Goal: Task Accomplishment & Management: Complete application form

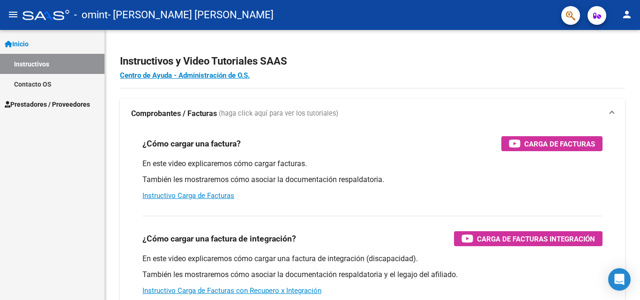
click at [45, 65] on link "Instructivos" at bounding box center [52, 64] width 105 height 20
click at [35, 101] on span "Prestadores / Proveedores" at bounding box center [47, 104] width 85 height 10
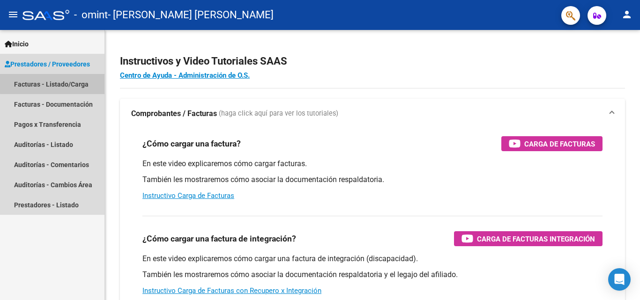
click at [59, 83] on link "Facturas - Listado/Carga" at bounding box center [52, 84] width 105 height 20
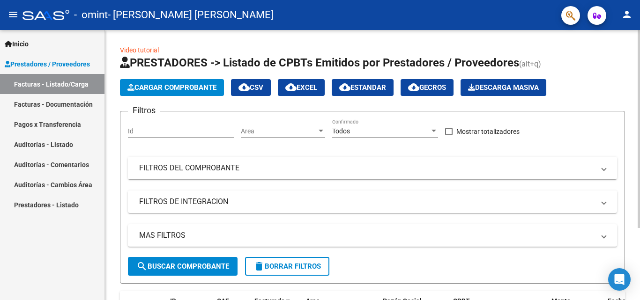
click at [171, 86] on span "Cargar Comprobante" at bounding box center [172, 87] width 89 height 8
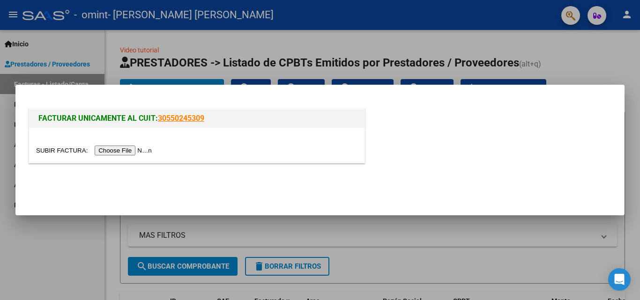
click at [116, 152] on input "file" at bounding box center [95, 151] width 119 height 10
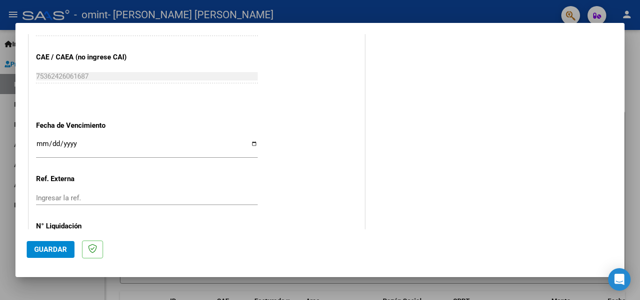
scroll to position [535, 0]
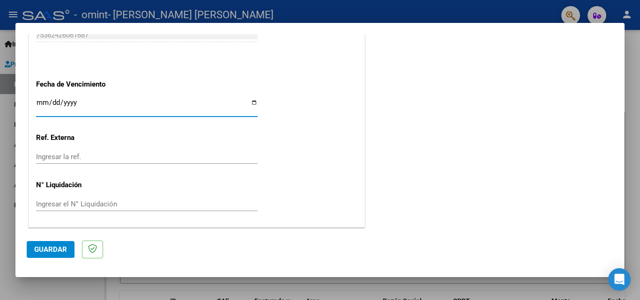
click at [252, 104] on input "Ingresar la fecha" at bounding box center [147, 106] width 222 height 15
click at [254, 102] on input "Ingresar la fecha" at bounding box center [147, 106] width 222 height 15
type input "[DATE]"
click at [50, 247] on span "Guardar" at bounding box center [50, 250] width 33 height 8
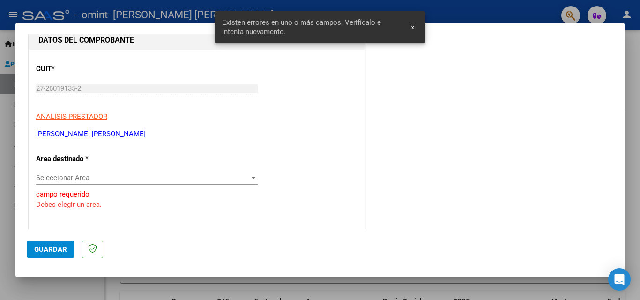
scroll to position [97, 0]
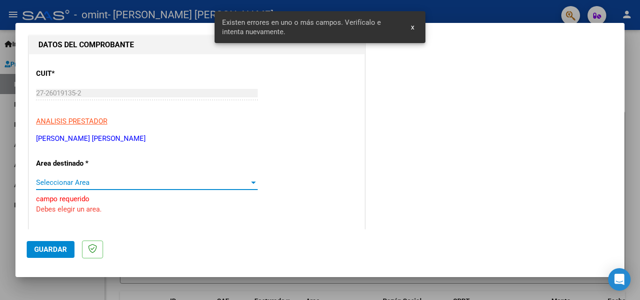
click at [122, 180] on span "Seleccionar Area" at bounding box center [142, 183] width 213 height 8
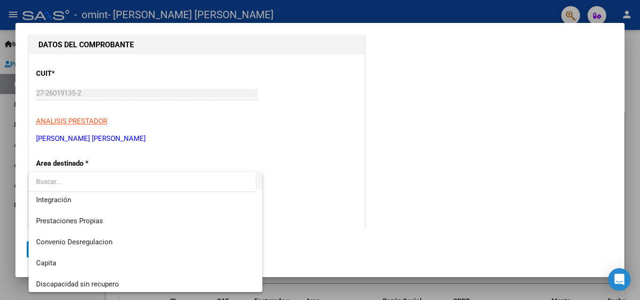
scroll to position [70, 0]
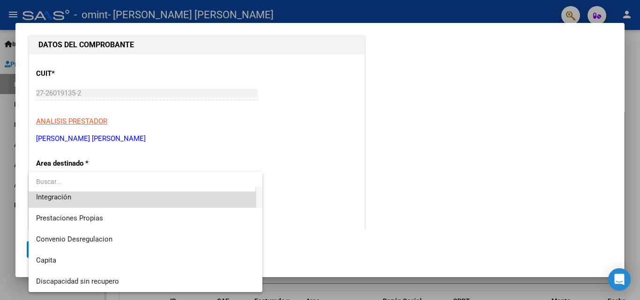
click at [89, 201] on span "Integración" at bounding box center [145, 197] width 219 height 21
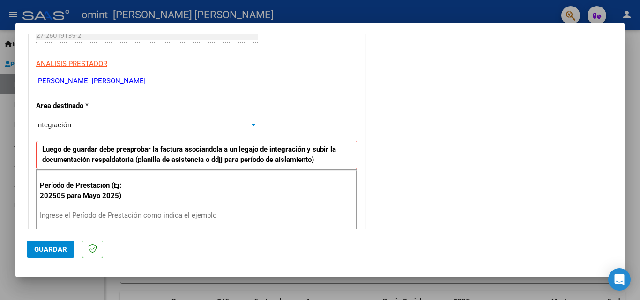
scroll to position [191, 0]
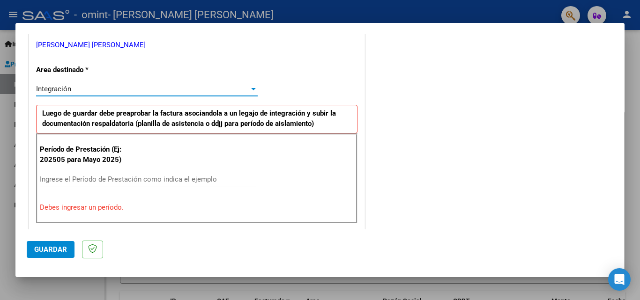
click at [135, 183] on input "Ingrese el Período de Prestación como indica el ejemplo" at bounding box center [148, 179] width 217 height 8
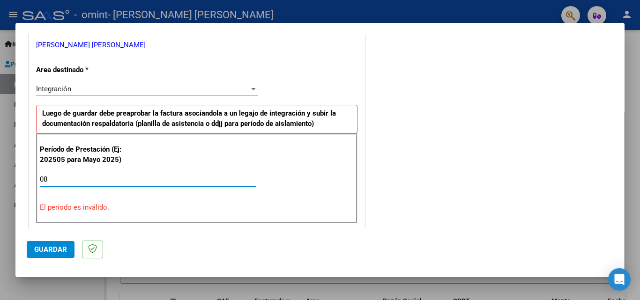
type input "0"
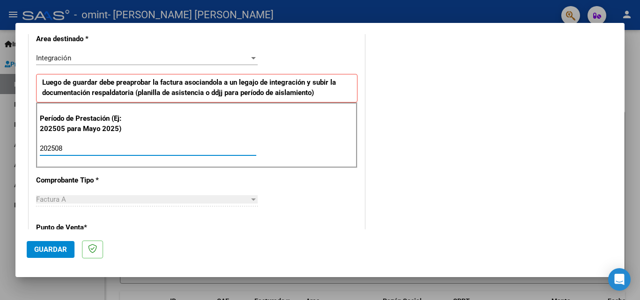
scroll to position [285, 0]
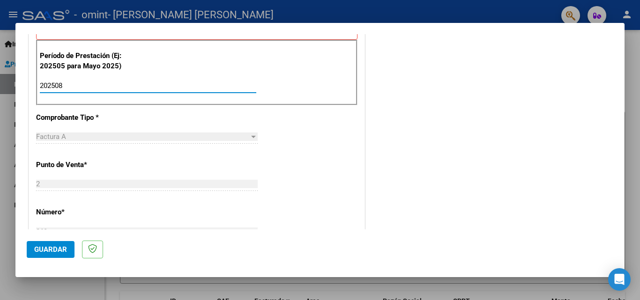
type input "202508"
click at [55, 251] on span "Guardar" at bounding box center [50, 250] width 33 height 8
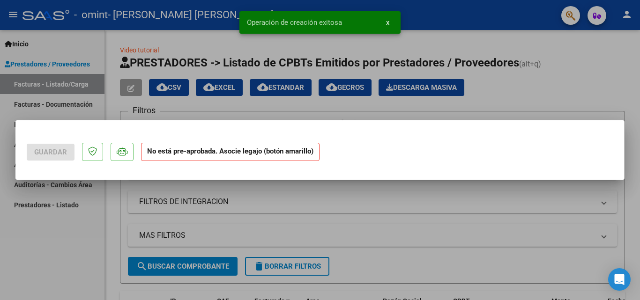
scroll to position [0, 0]
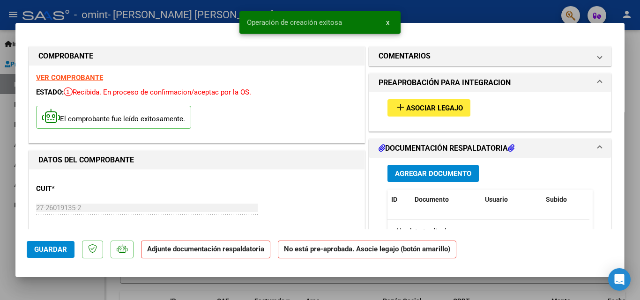
click at [430, 104] on span "Asociar Legajo" at bounding box center [434, 108] width 57 height 8
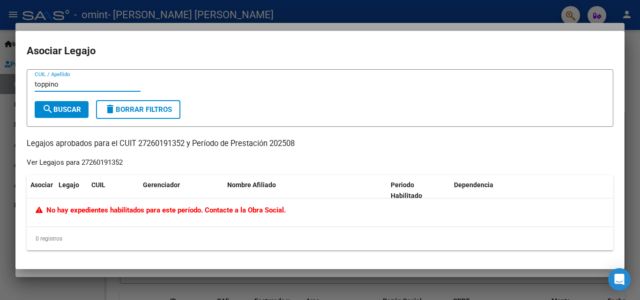
type input "toppino"
click at [71, 111] on span "search Buscar" at bounding box center [61, 109] width 39 height 8
click at [297, 13] on div at bounding box center [320, 150] width 640 height 300
